Goal: Check status: Check status

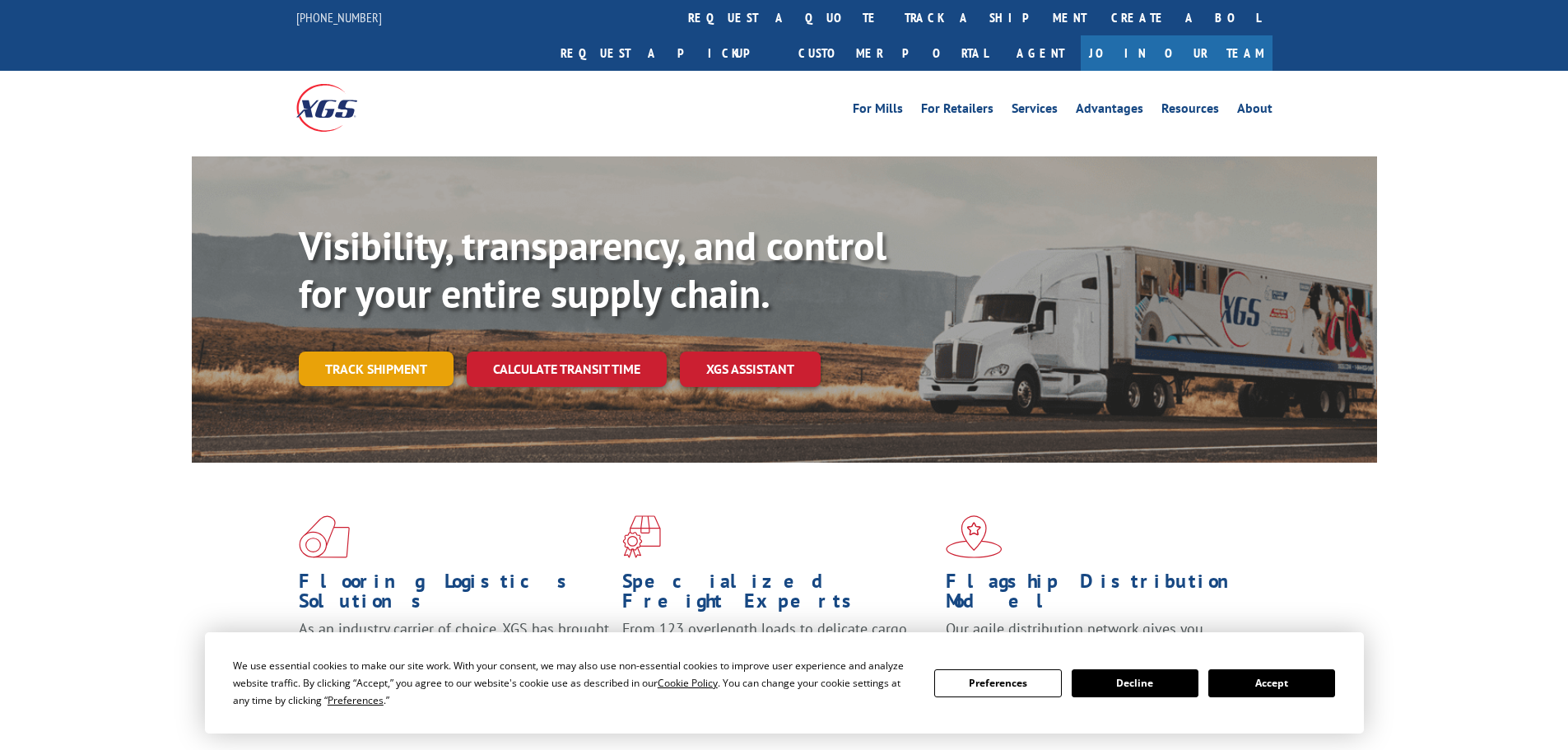
click at [434, 361] on div "Visibility, transparency, and control for your entire supply chain. Track shipm…" at bounding box center [838, 337] width 1079 height 230
click at [404, 352] on link "Track shipment" at bounding box center [376, 369] width 155 height 35
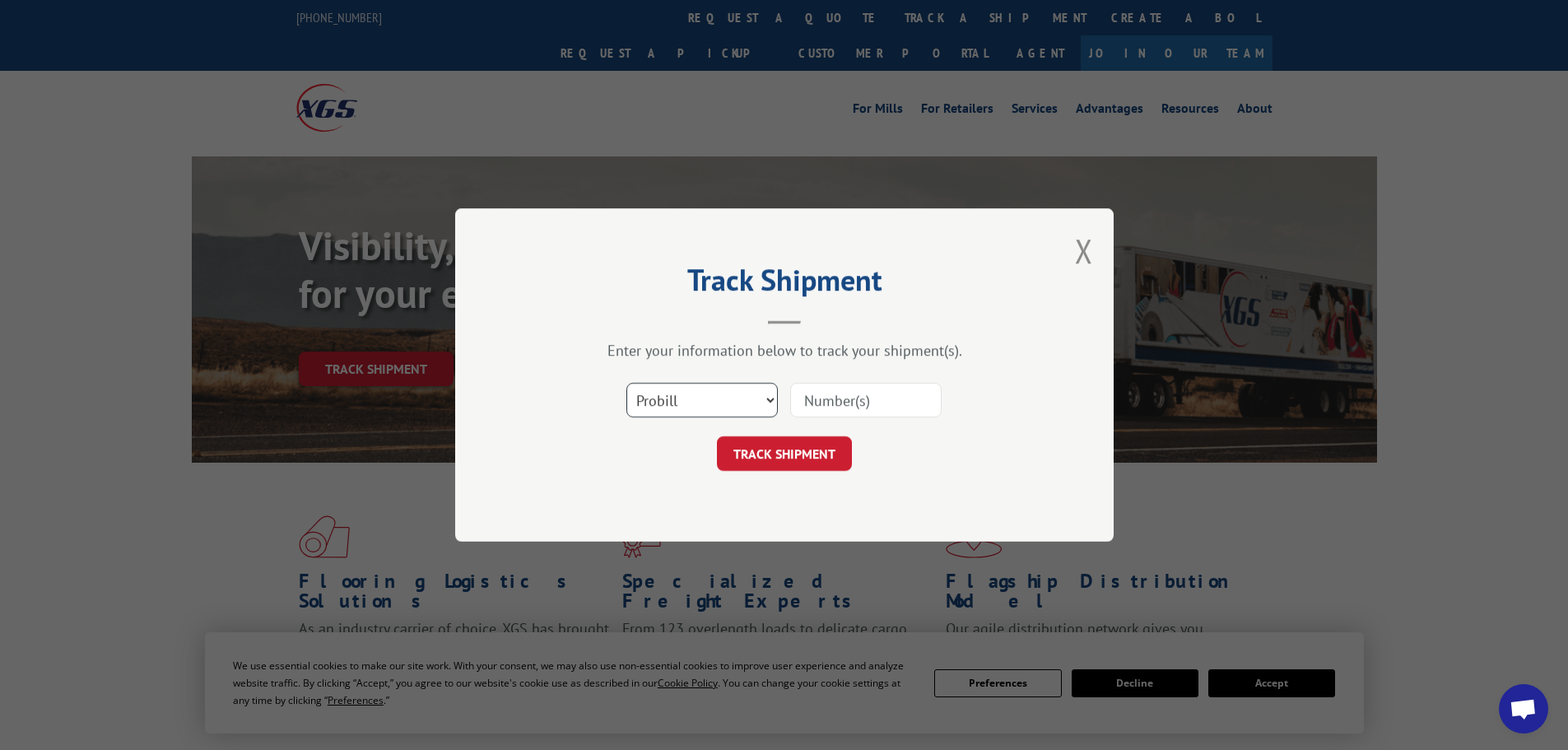
click at [771, 397] on select "Select category... Probill BOL PO" at bounding box center [702, 400] width 152 height 35
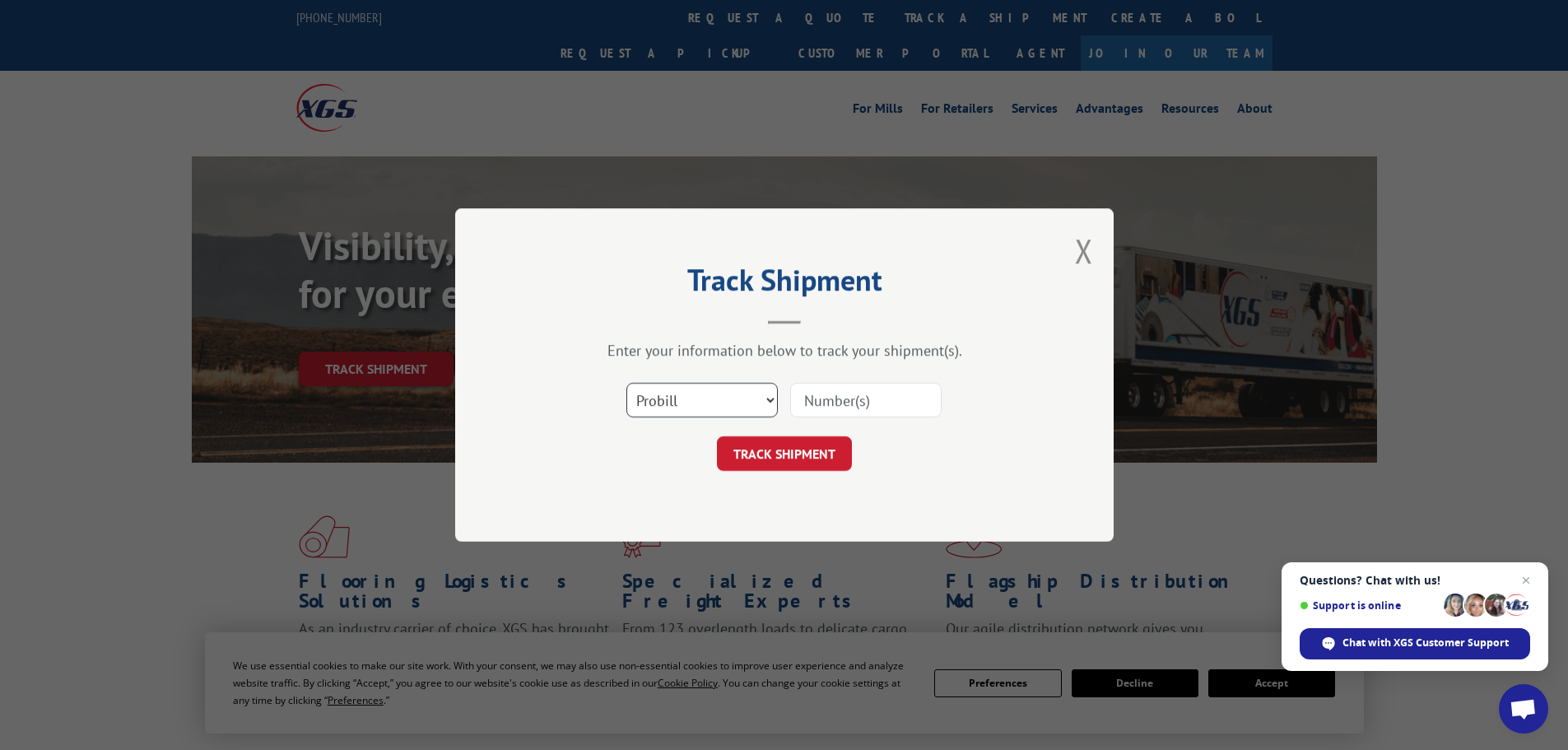
select select "po"
click at [627, 383] on select "Select category... Probill BOL PO" at bounding box center [702, 400] width 152 height 35
paste input "36549139"
type input "36549139"
click at [808, 464] on button "TRACK SHIPMENT" at bounding box center [785, 454] width 135 height 35
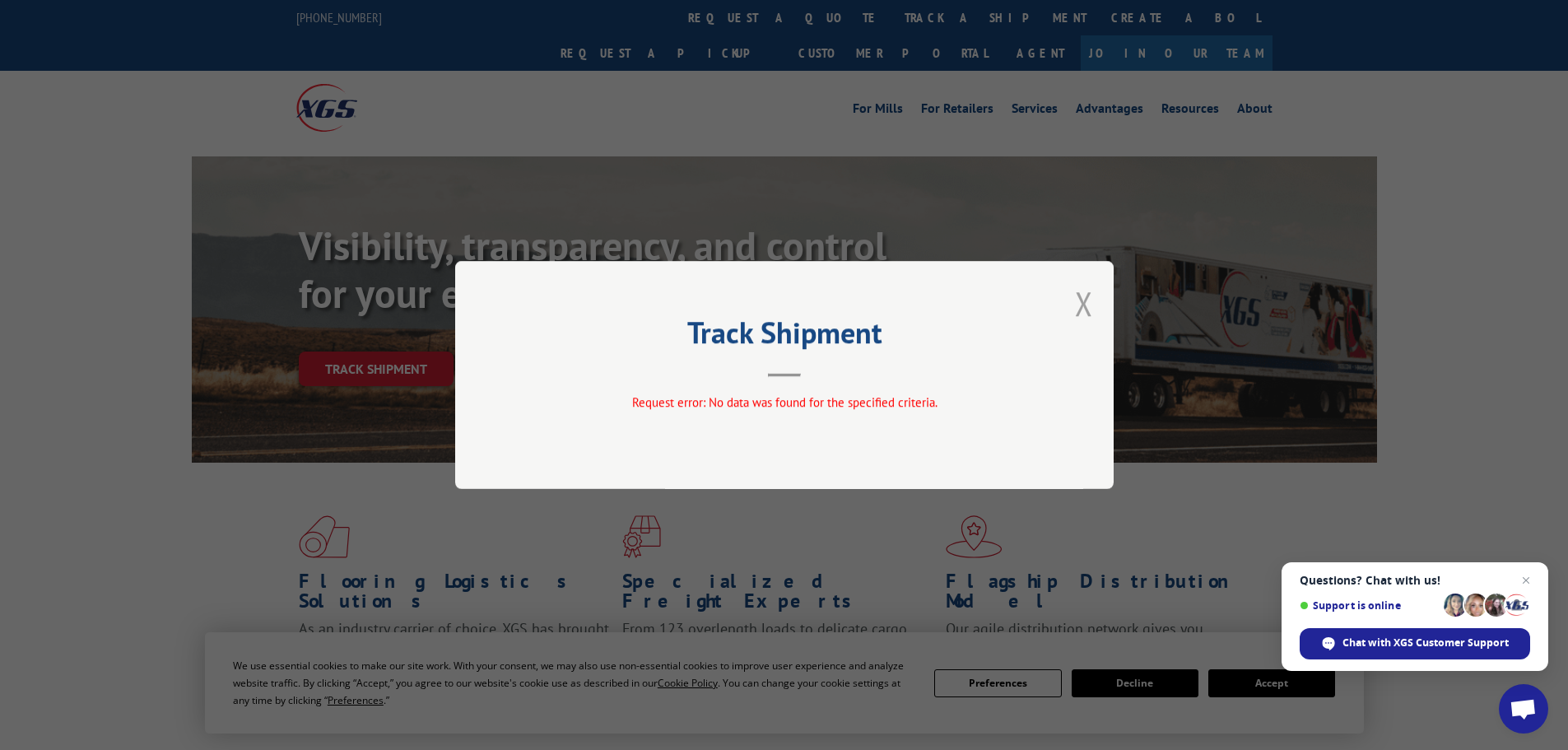
click at [1091, 310] on button "Close modal" at bounding box center [1085, 303] width 18 height 44
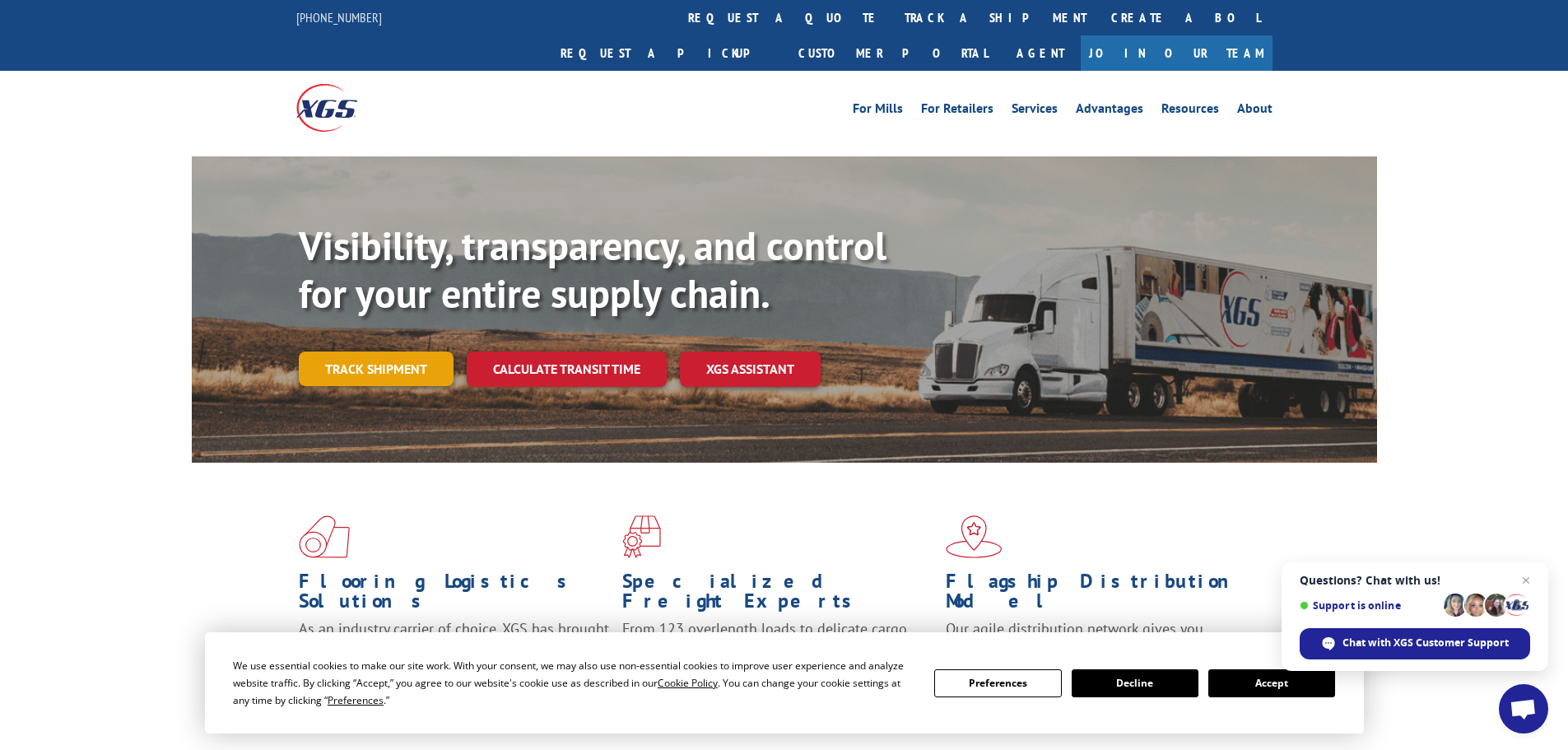
click at [369, 352] on link "Track shipment" at bounding box center [376, 369] width 155 height 35
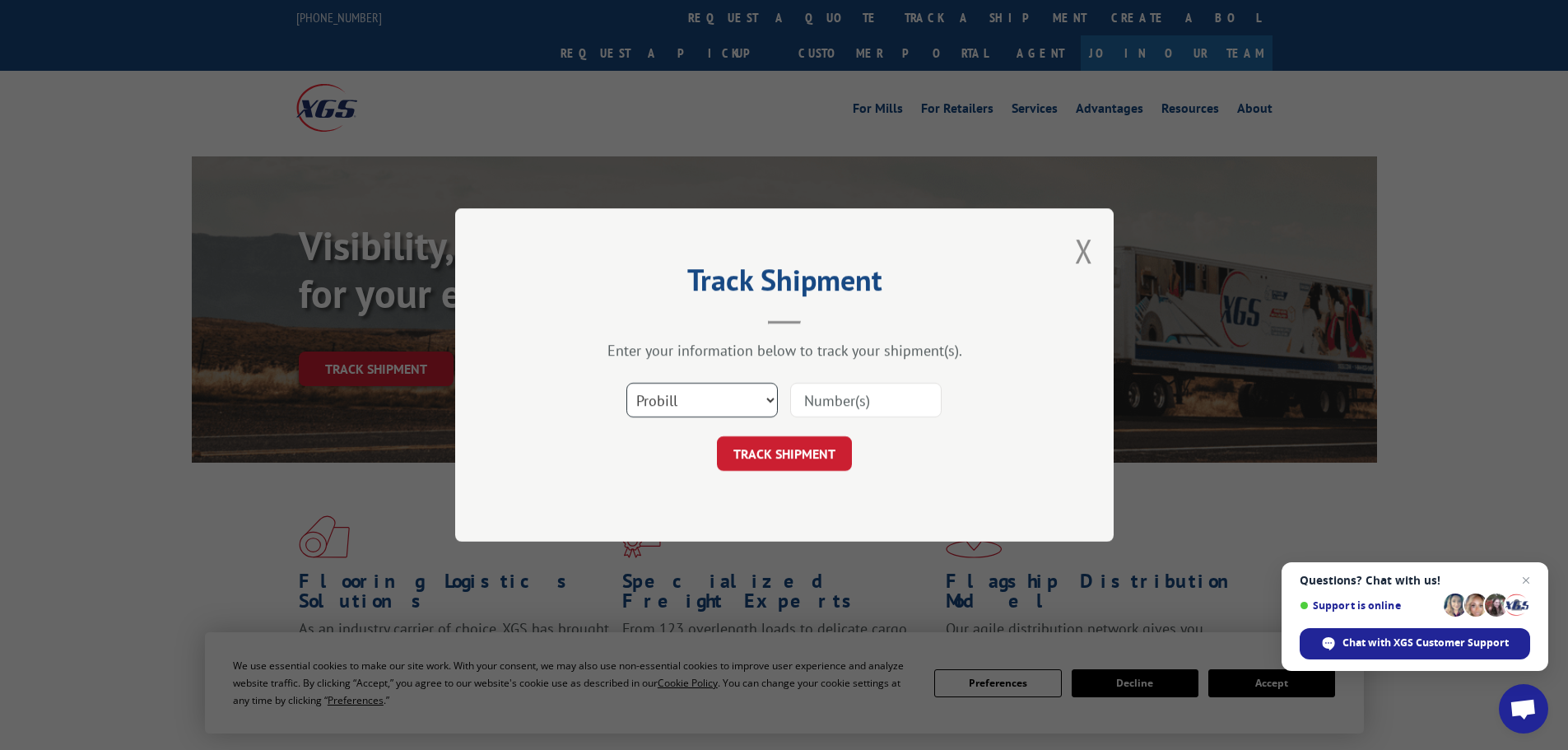
click at [772, 398] on select "Select category... Probill BOL PO" at bounding box center [702, 400] width 152 height 35
select select "po"
click at [627, 383] on select "Select category... Probill BOL PO" at bounding box center [702, 400] width 152 height 35
paste input "36549139"
type input "36549139"
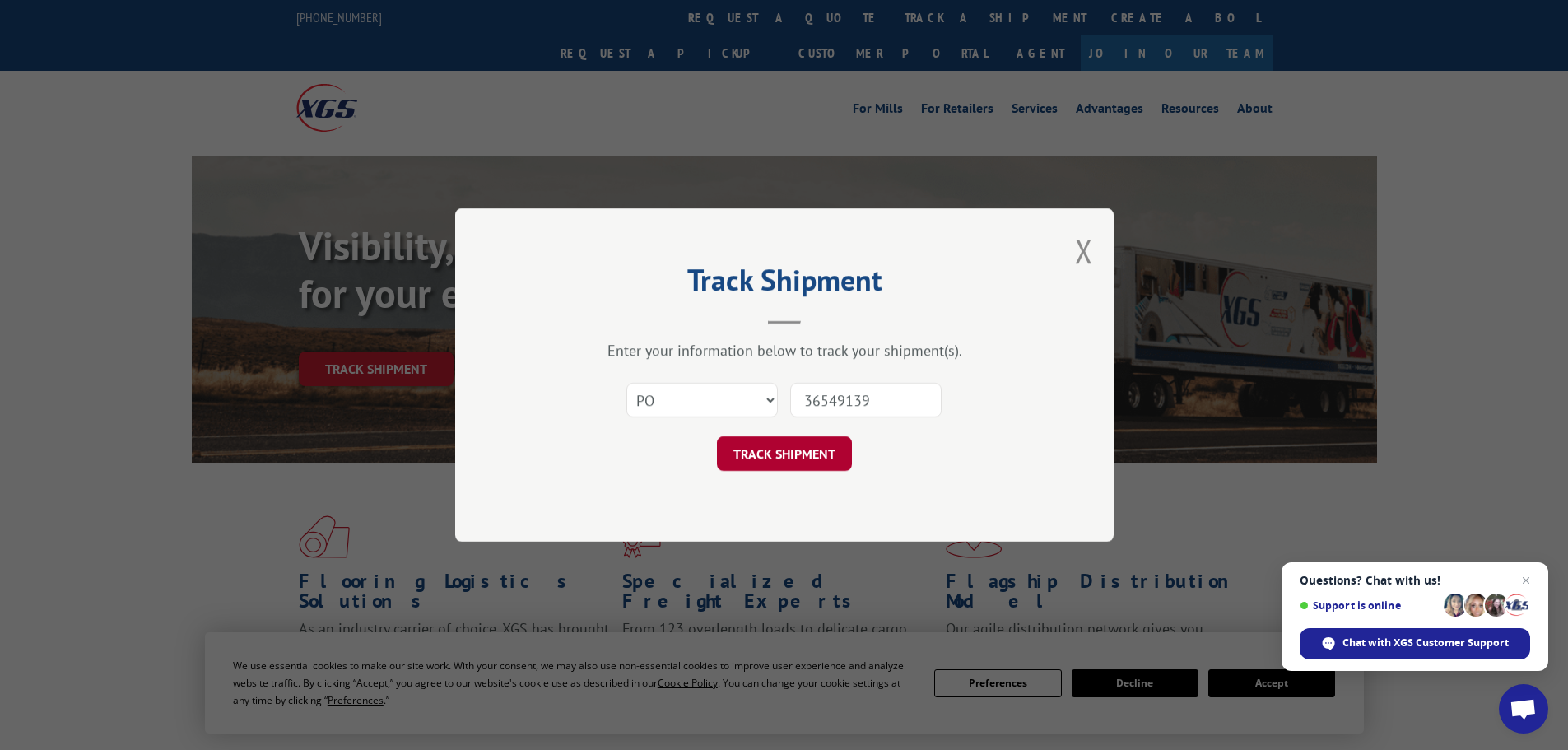
click at [790, 455] on button "TRACK SHIPMENT" at bounding box center [785, 454] width 135 height 35
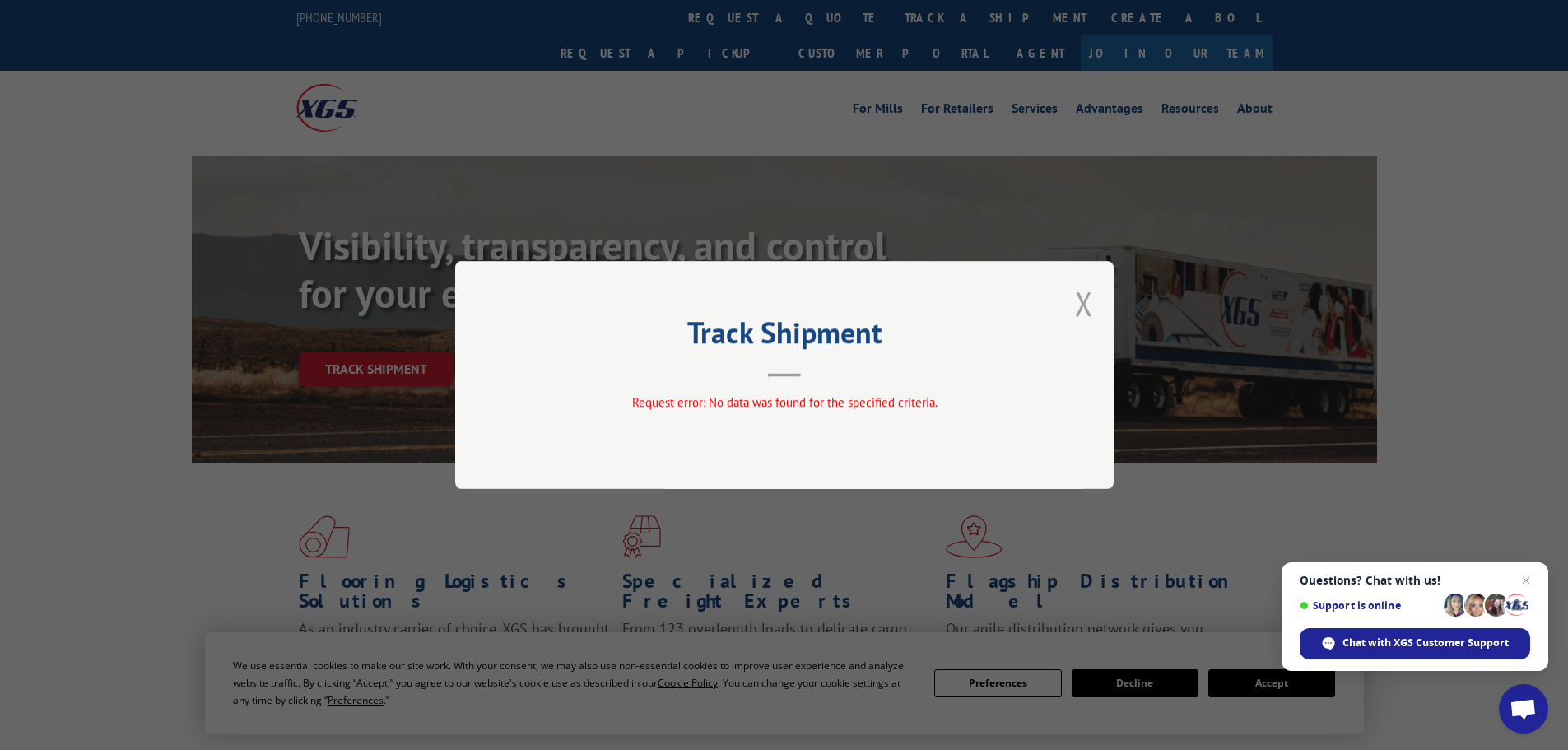
click at [1084, 300] on button "Close modal" at bounding box center [1085, 303] width 18 height 44
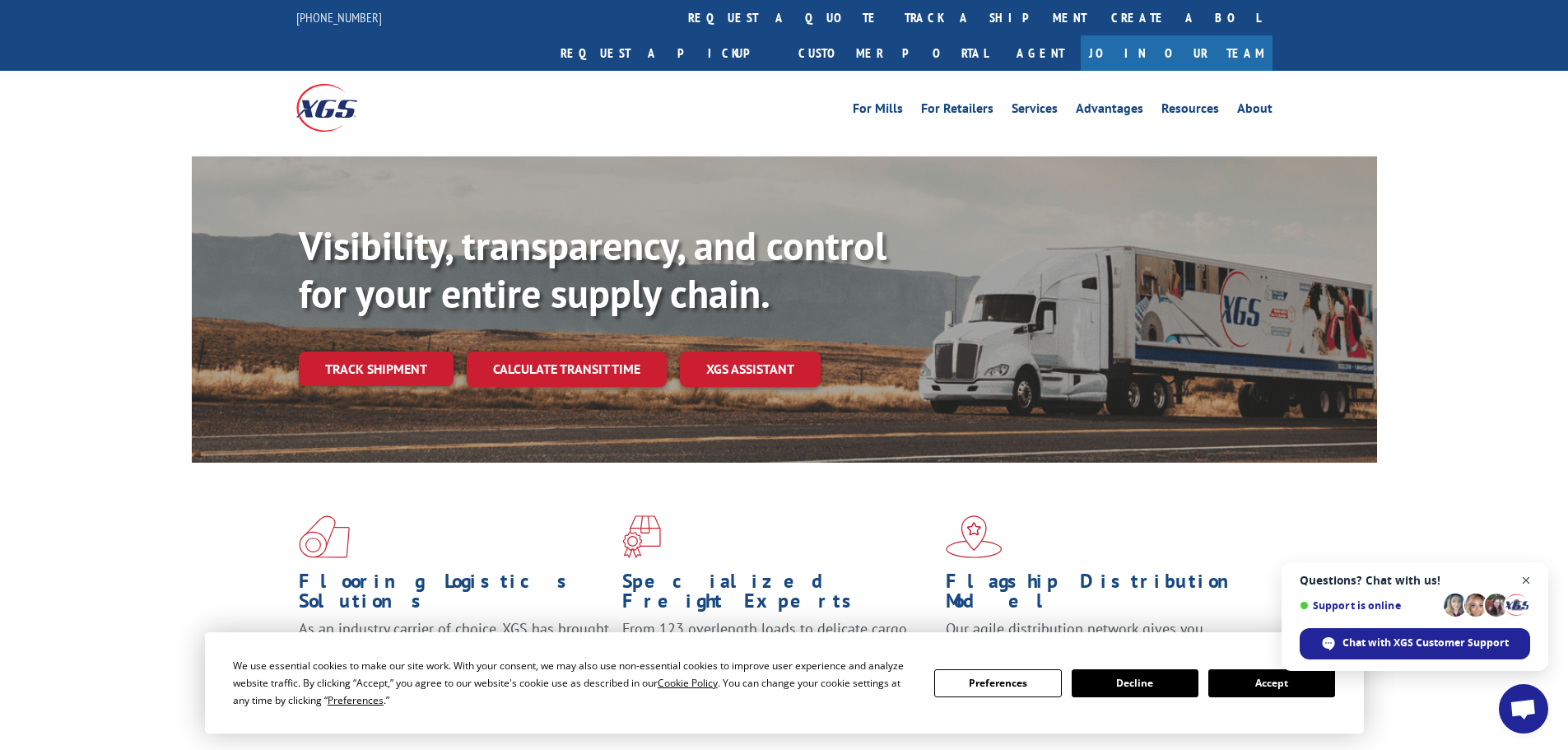
click at [1524, 574] on span "Close chat" at bounding box center [1526, 580] width 21 height 21
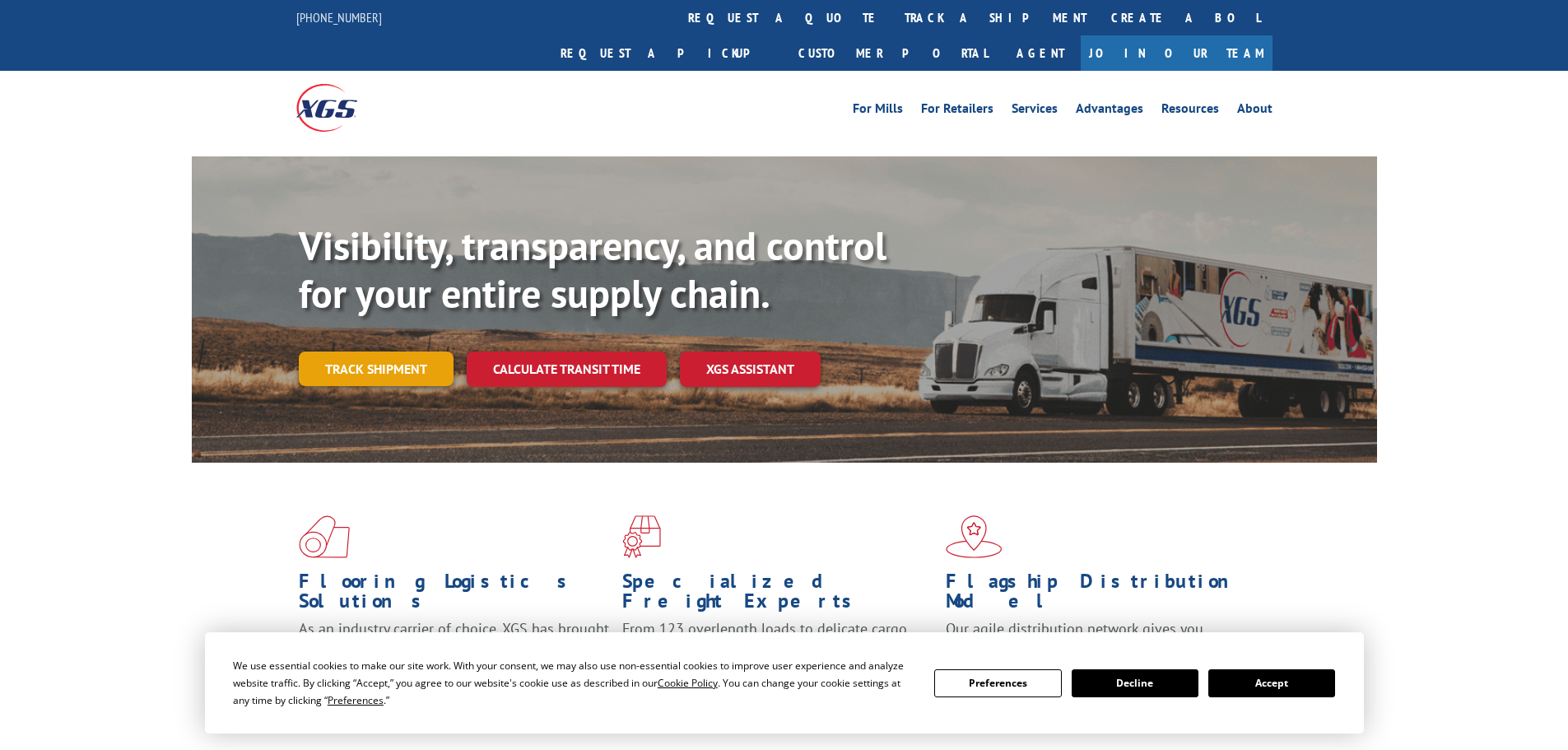
click at [359, 352] on link "Track shipment" at bounding box center [376, 369] width 155 height 35
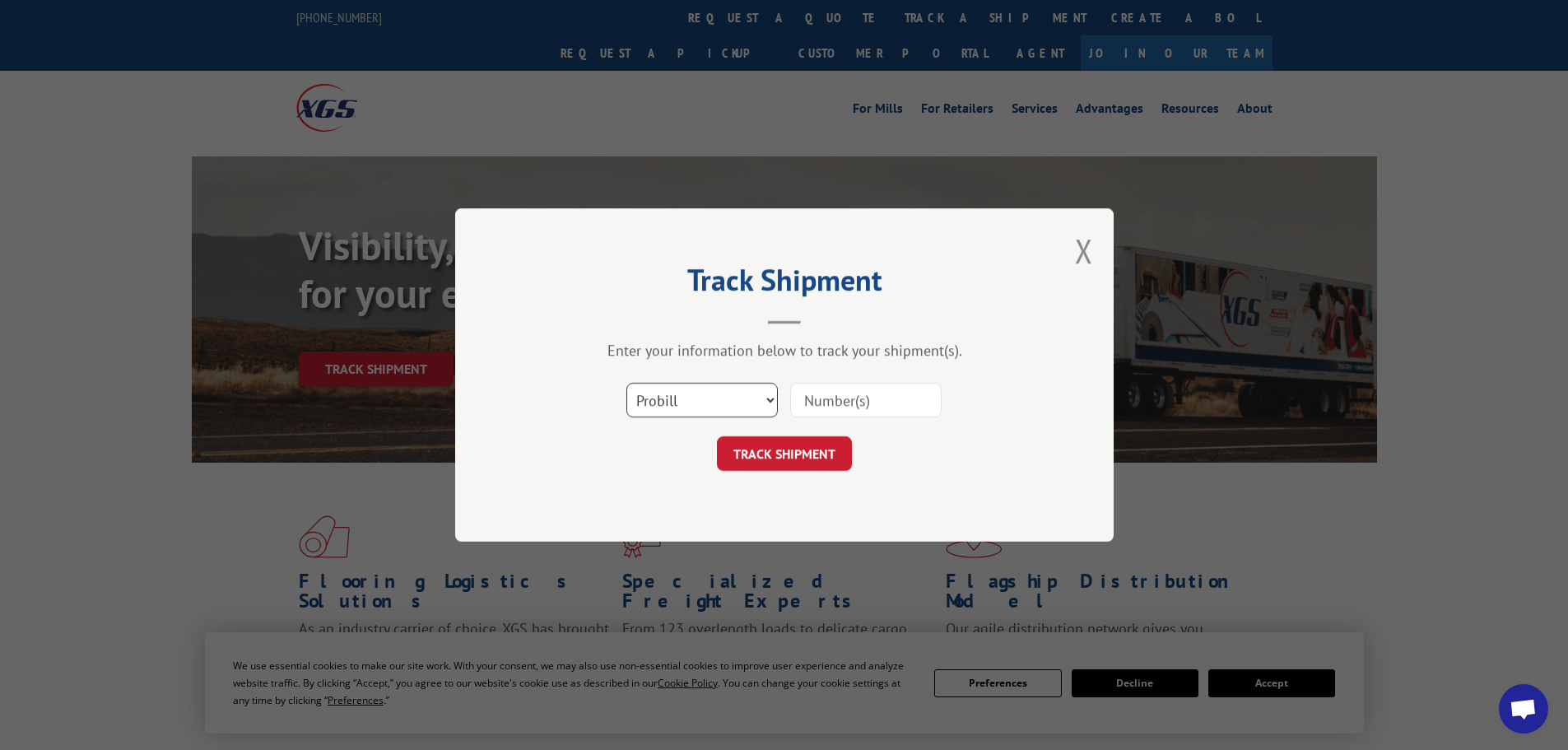
click at [773, 394] on select "Select category... Probill BOL PO" at bounding box center [702, 400] width 152 height 35
select select "po"
click at [627, 383] on select "Select category... Probill BOL PO" at bounding box center [702, 400] width 152 height 35
paste input "36549019"
type input "36549019"
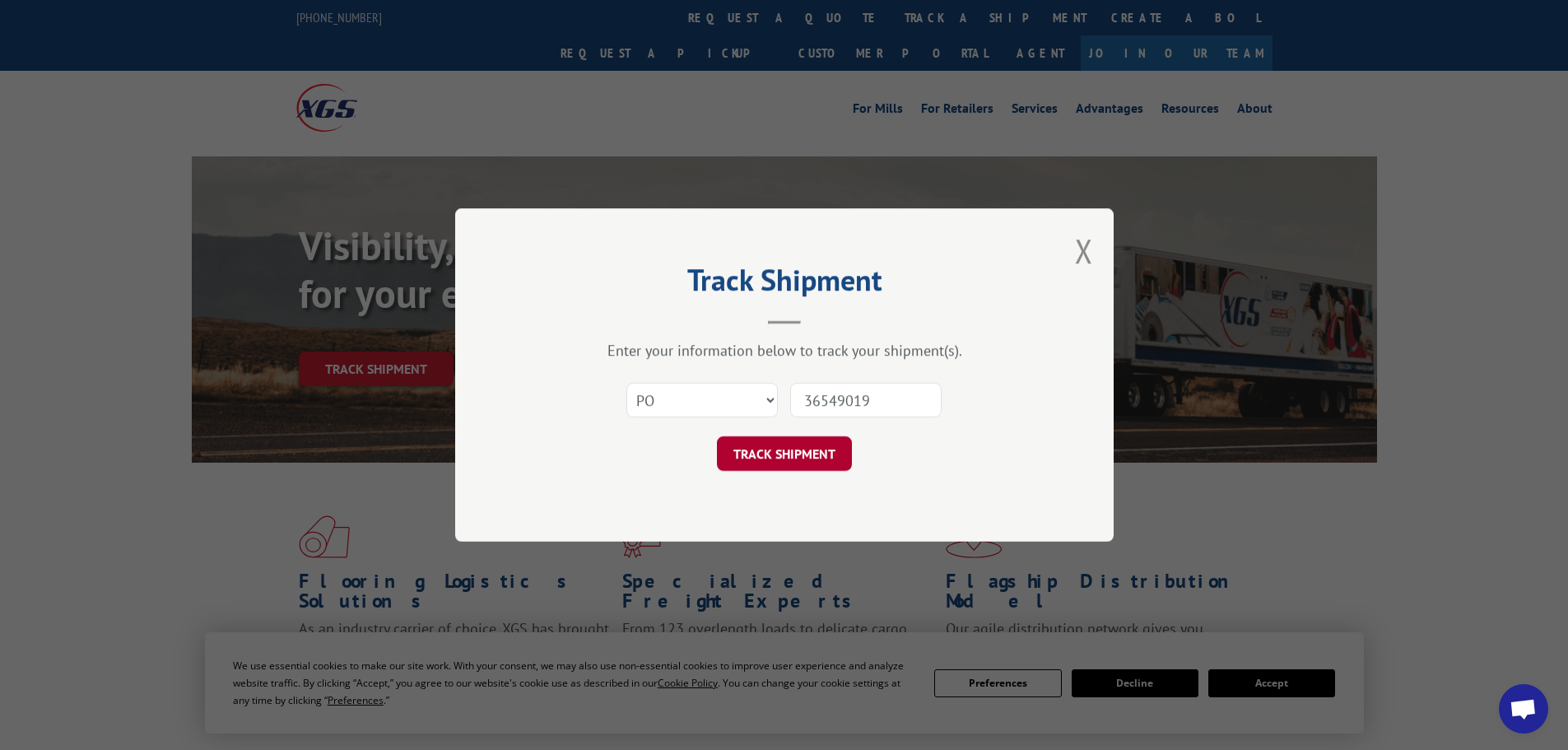
click at [819, 444] on button "TRACK SHIPMENT" at bounding box center [785, 454] width 135 height 35
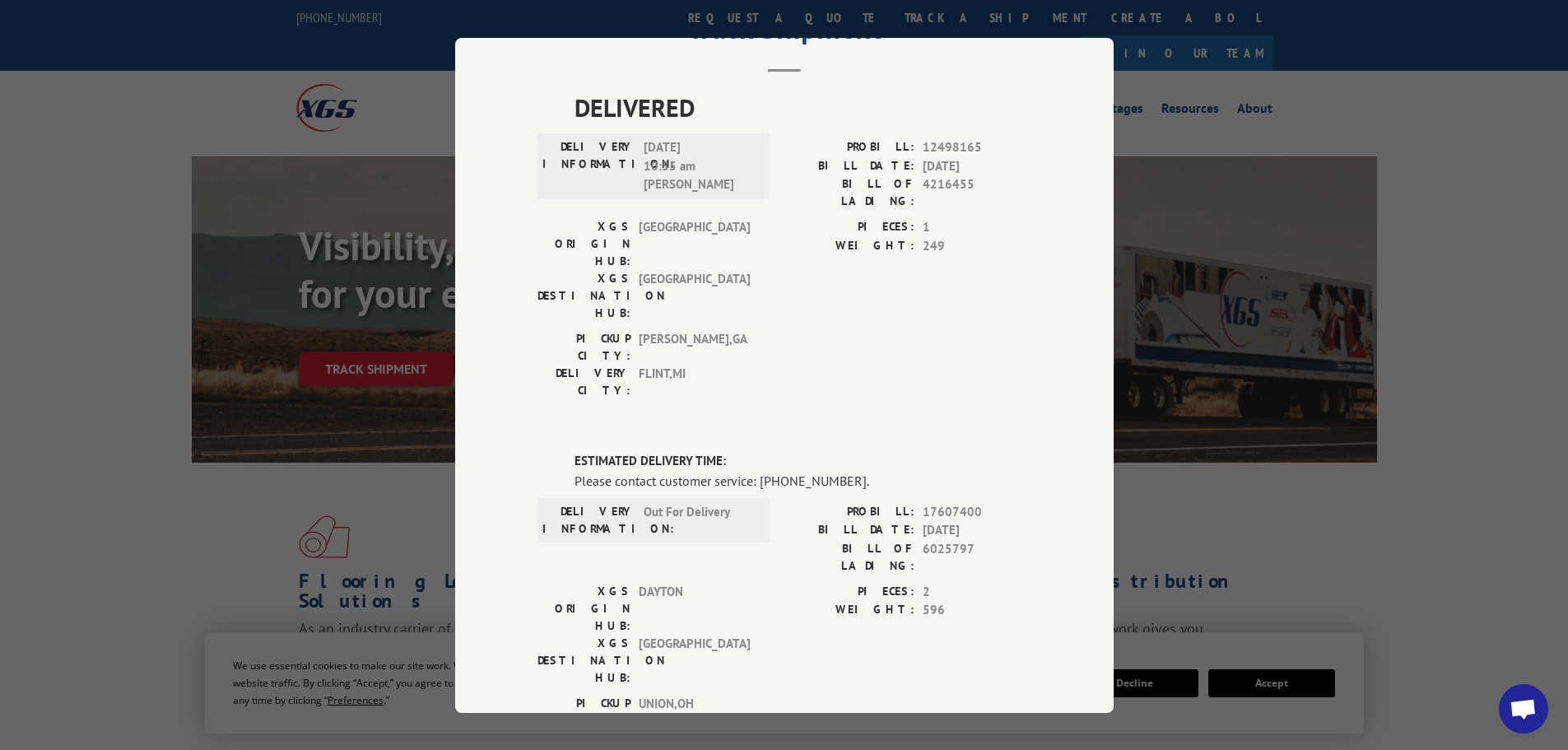
scroll to position [82, 0]
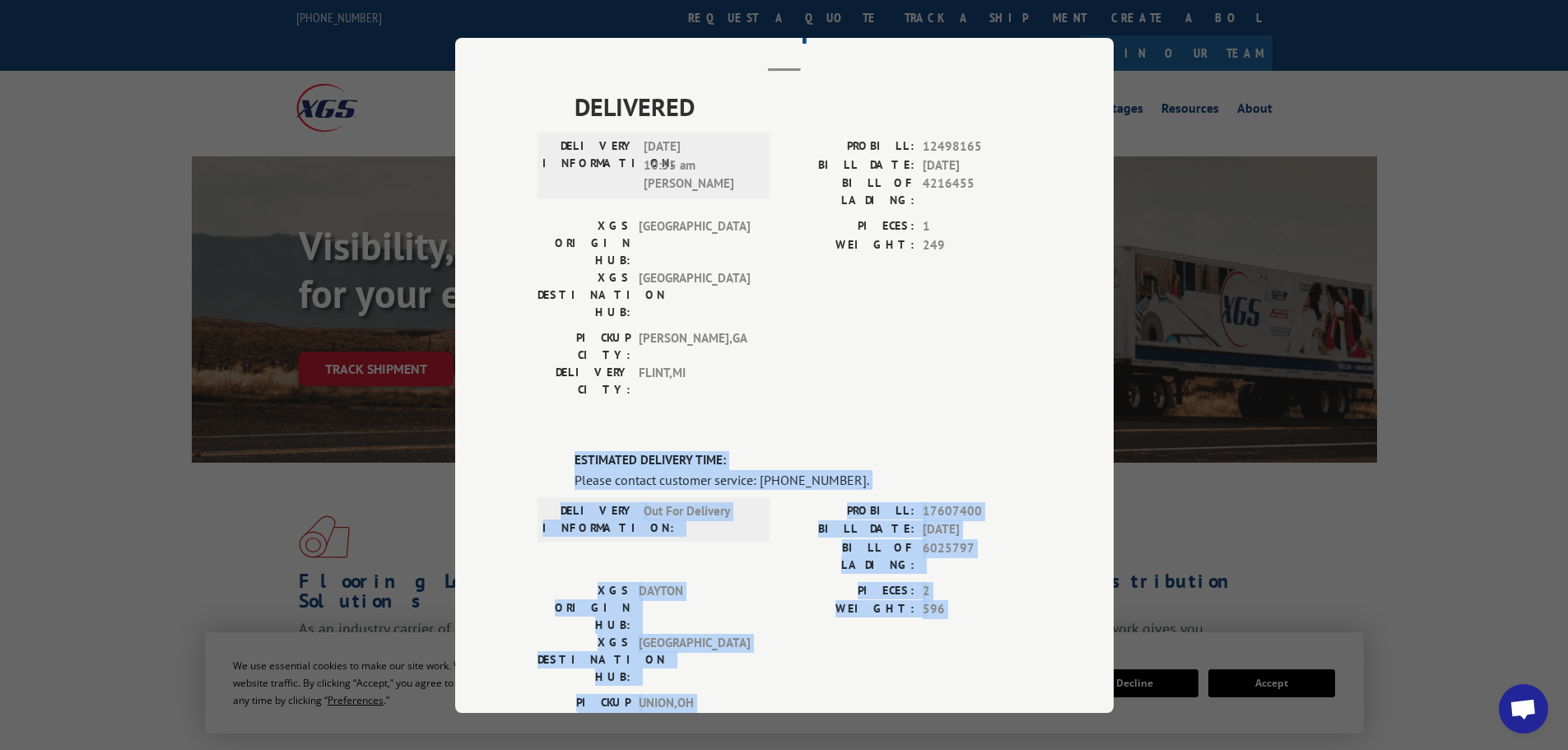
drag, startPoint x: 692, startPoint y: 563, endPoint x: 567, endPoint y: 361, distance: 237.5
click at [567, 451] on div "ESTIMATED DELIVERY TIME: Please contact customer service: [PHONE_NUMBER]. DELIV…" at bounding box center [785, 731] width 494 height 560
copy div "ESTIMATED DELIVERY TIME: Please contact customer service: [PHONE_NUMBER]. DELIV…"
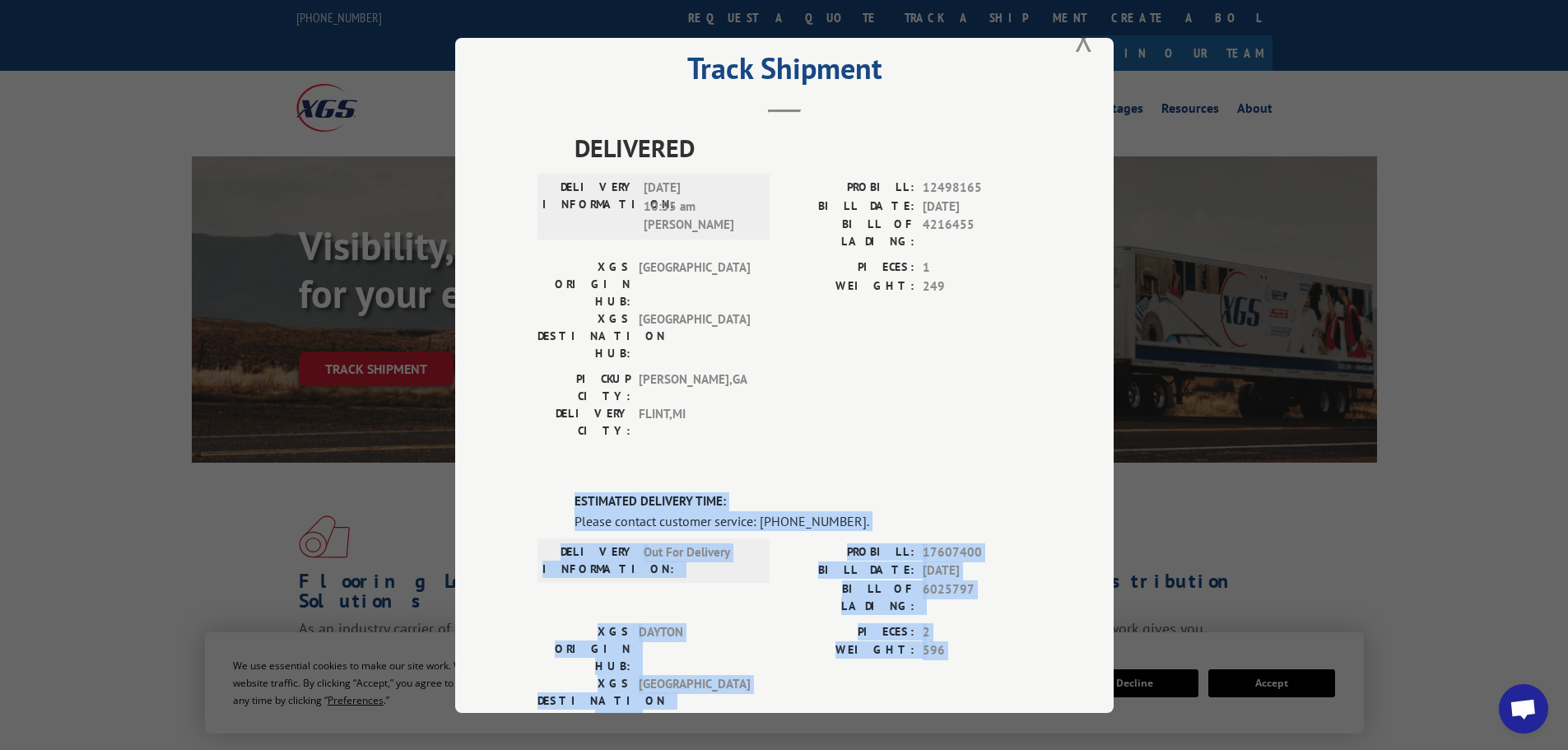
scroll to position [0, 0]
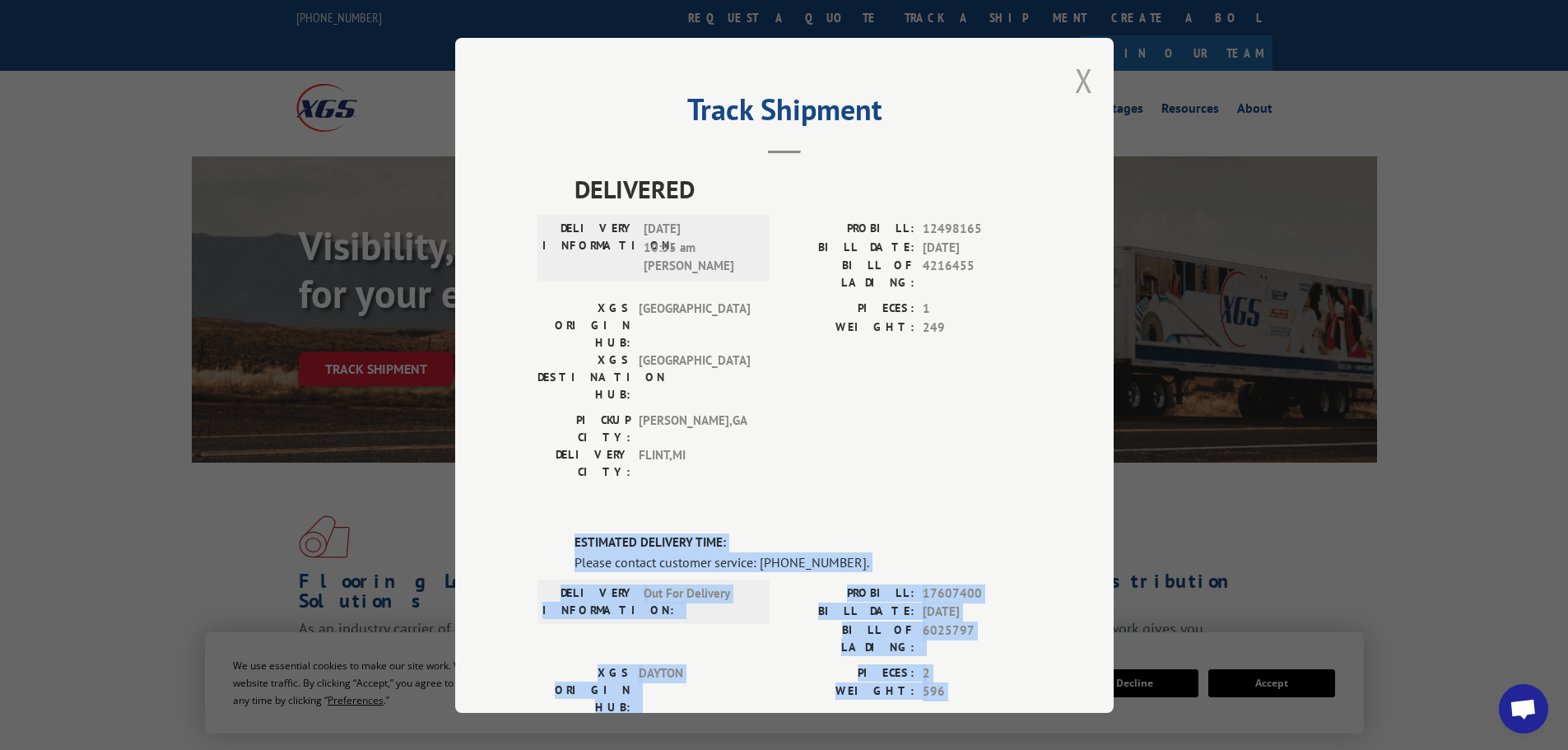
click at [1076, 80] on button "Close modal" at bounding box center [1085, 80] width 18 height 44
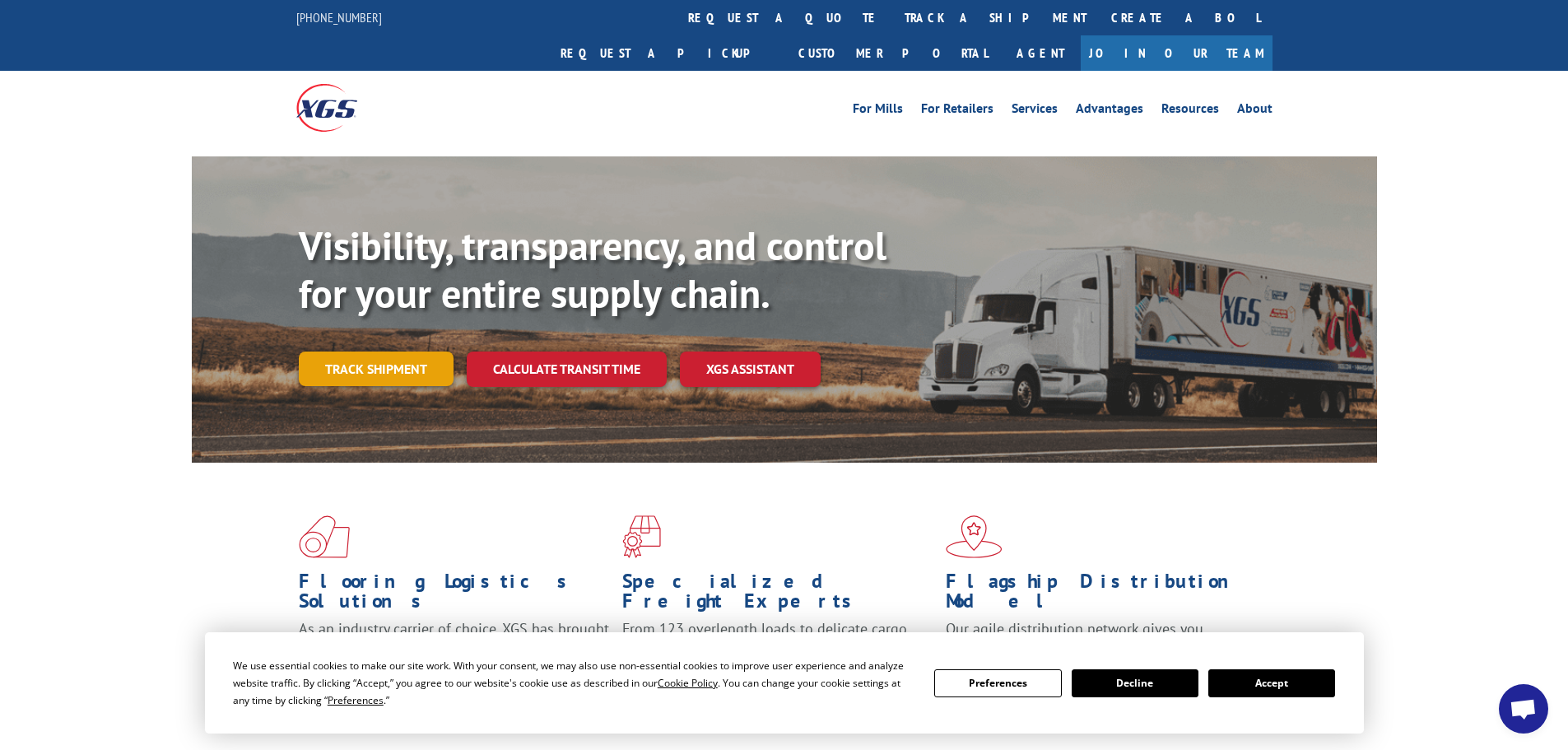
click at [392, 352] on link "Track shipment" at bounding box center [376, 369] width 155 height 35
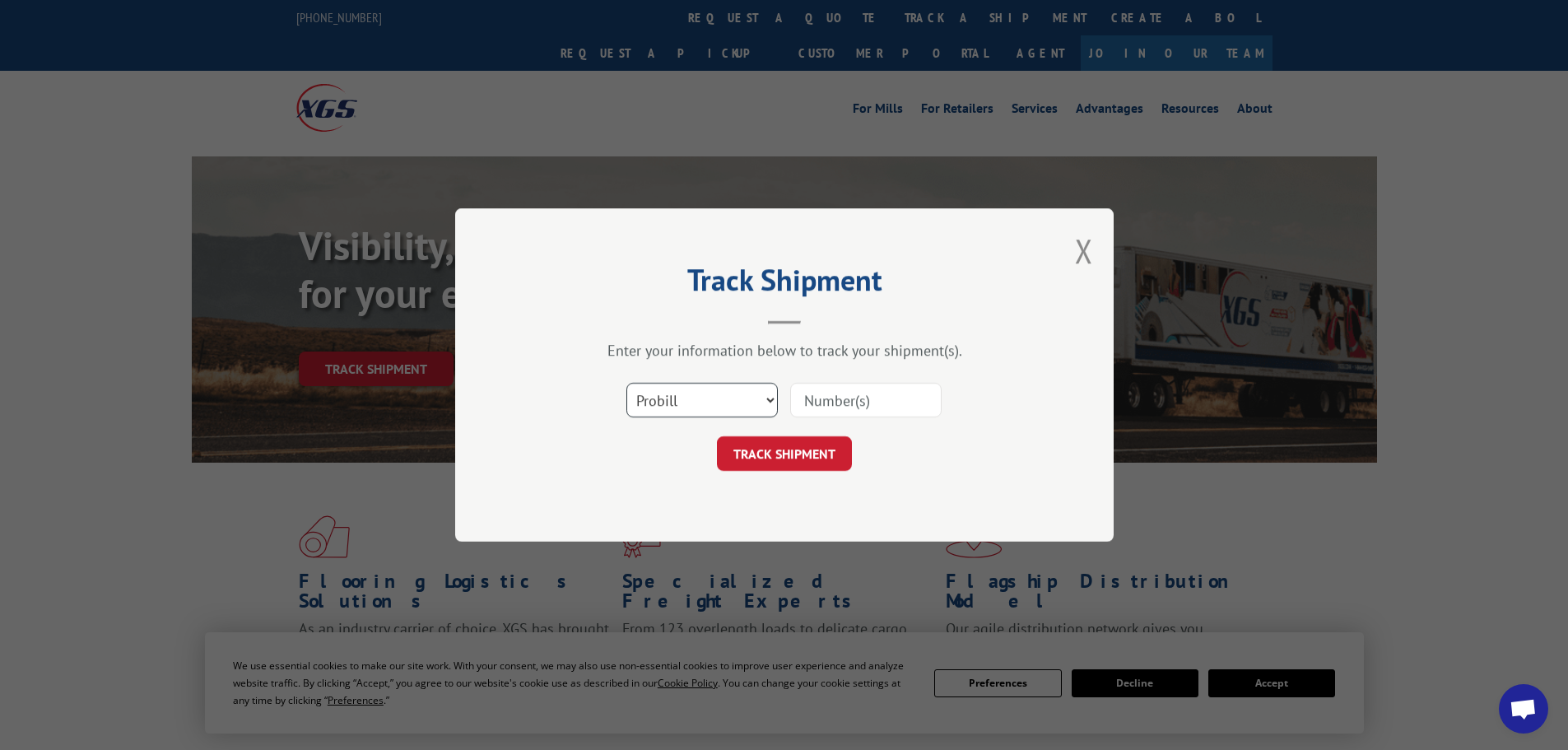
click at [727, 393] on select "Select category... Probill BOL PO" at bounding box center [702, 400] width 152 height 35
select select "po"
click at [627, 383] on select "Select category... Probill BOL PO" at bounding box center [702, 400] width 152 height 35
paste input "36549139"
type input "36549139"
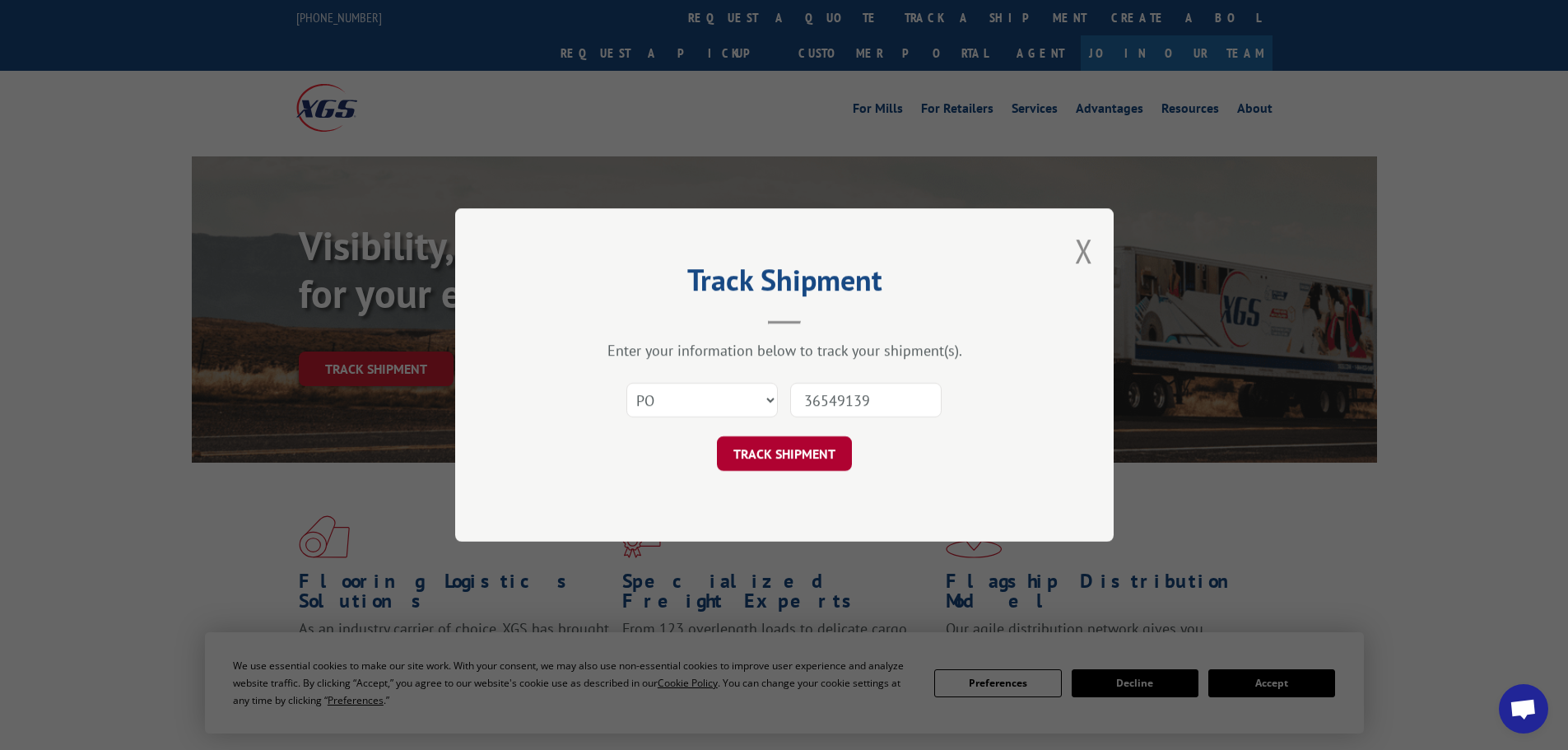
click at [799, 445] on button "TRACK SHIPMENT" at bounding box center [785, 454] width 135 height 35
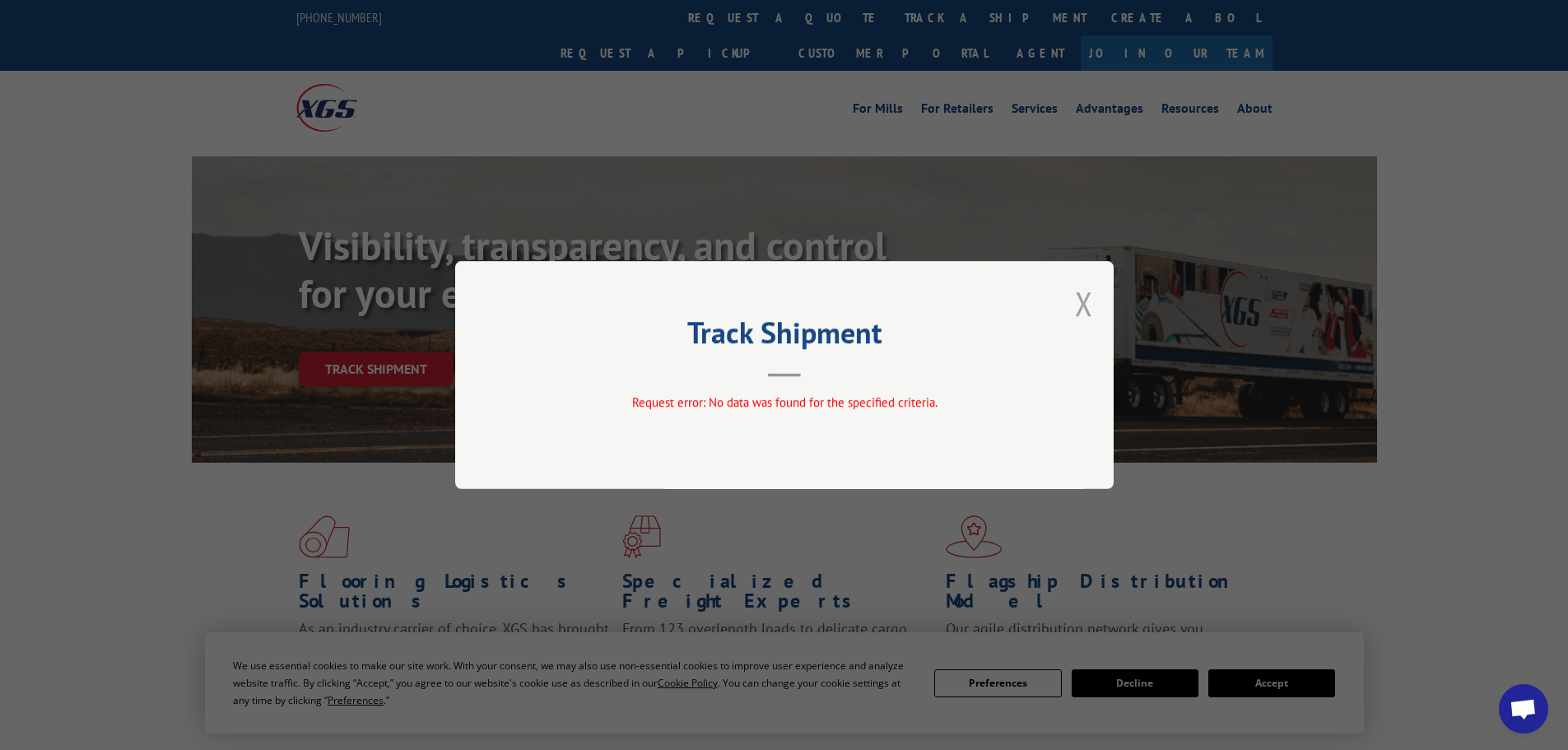
click at [1087, 320] on button "Close modal" at bounding box center [1085, 303] width 18 height 44
